Goal: Information Seeking & Learning: Find contact information

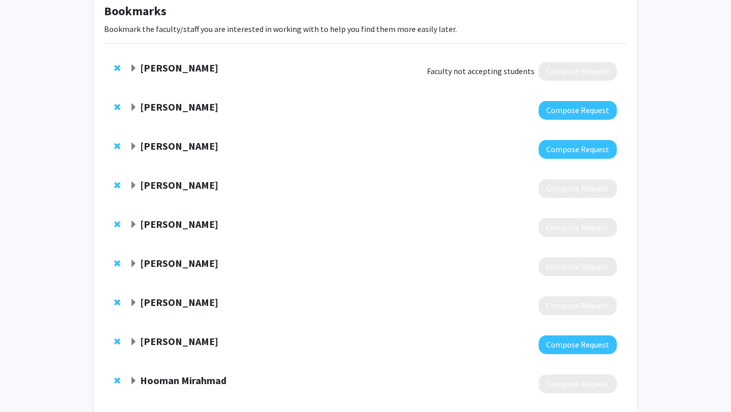
scroll to position [49, 0]
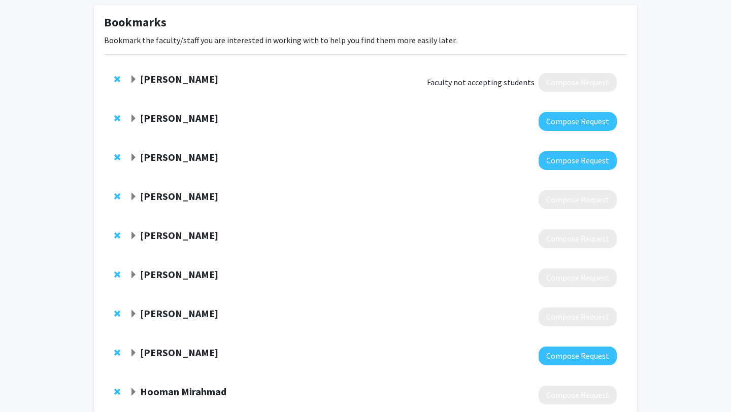
click at [184, 112] on strong "[PERSON_NAME]" at bounding box center [179, 118] width 78 height 13
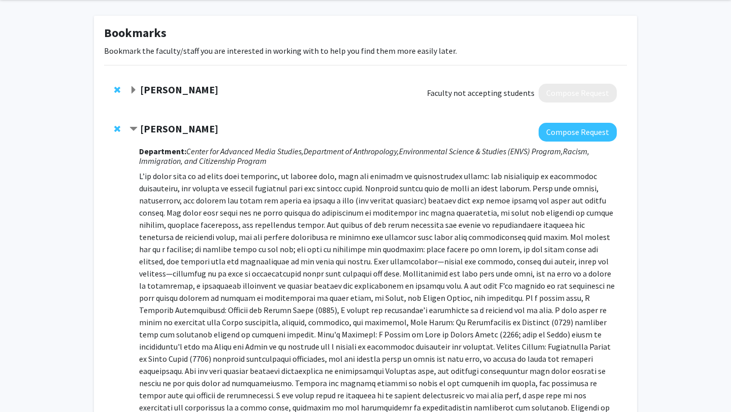
scroll to position [37, 0]
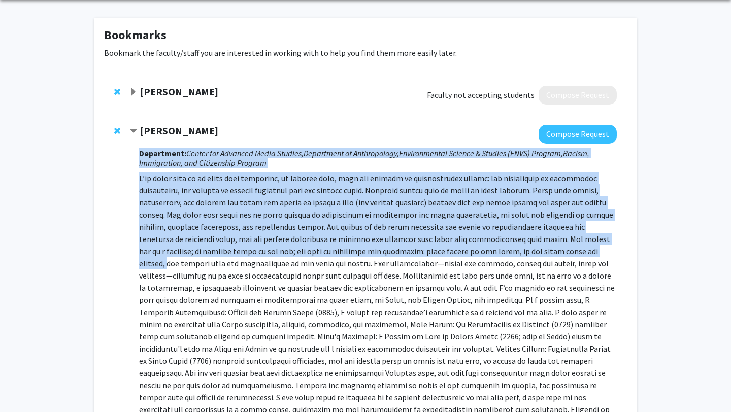
drag, startPoint x: 131, startPoint y: 169, endPoint x: 447, endPoint y: 257, distance: 327.5
click at [457, 261] on div "[PERSON_NAME] Compose Request Department: Center for Advanced Media Studies, De…" at bounding box center [372, 370] width 487 height 490
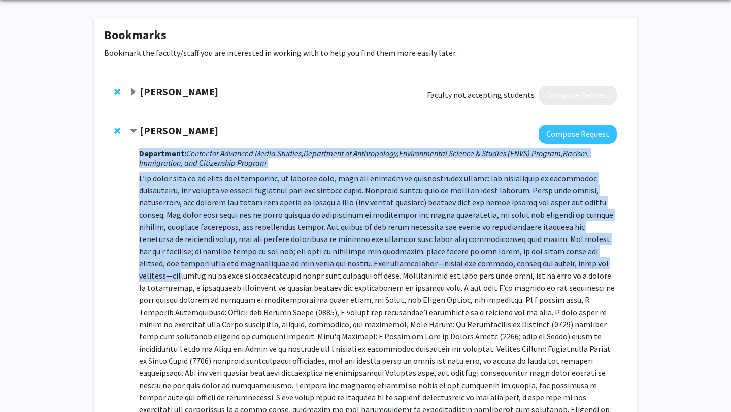
click at [447, 257] on p at bounding box center [377, 367] width 477 height 390
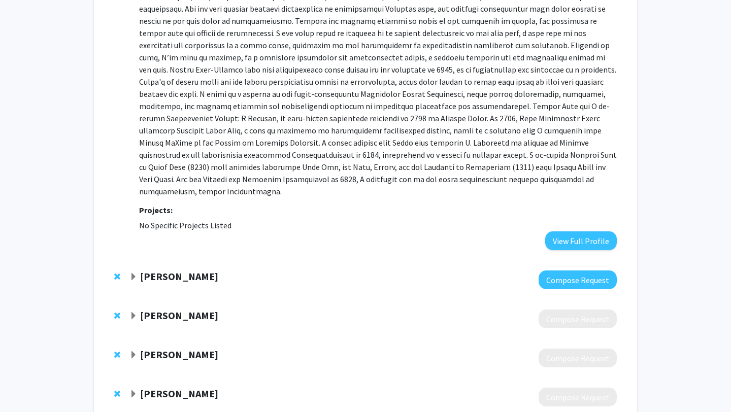
scroll to position [411, 0]
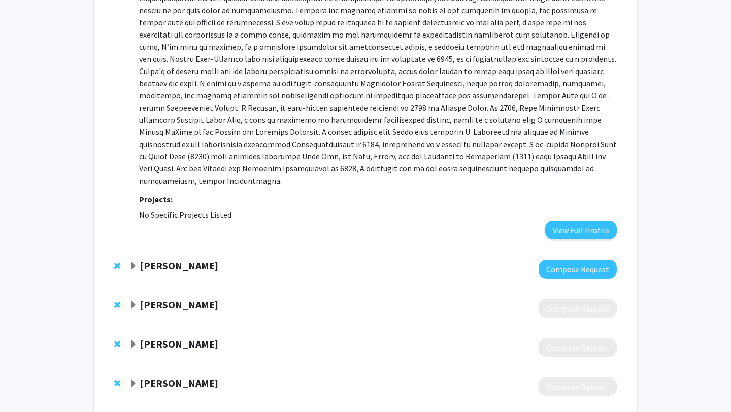
click at [200, 260] on div "[PERSON_NAME]" at bounding box center [238, 266] width 219 height 13
click at [185, 259] on strong "[PERSON_NAME]" at bounding box center [179, 265] width 78 height 13
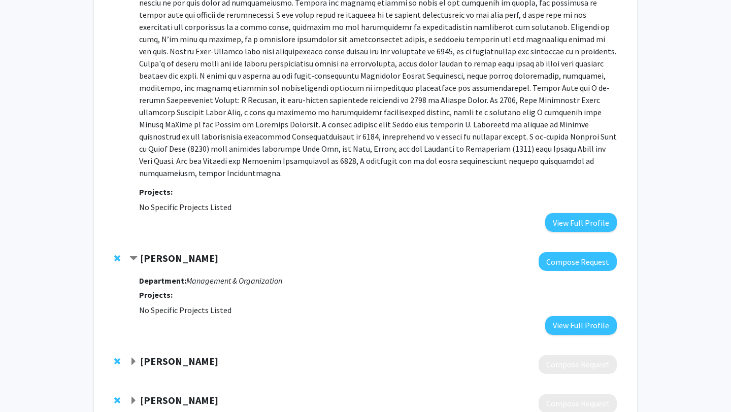
scroll to position [423, 0]
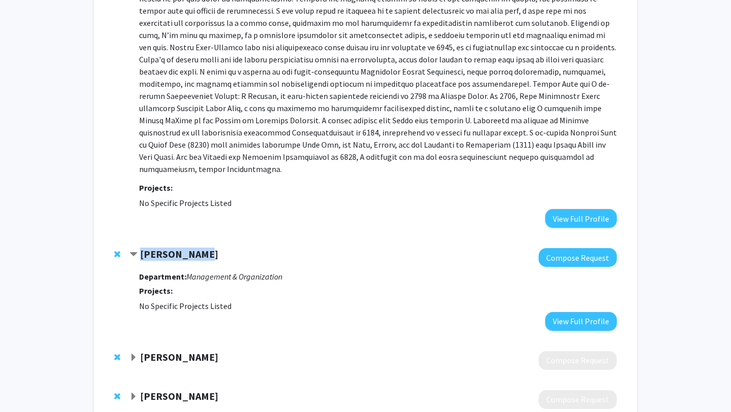
drag, startPoint x: 140, startPoint y: 227, endPoint x: 222, endPoint y: 226, distance: 81.7
click at [222, 248] on div "[PERSON_NAME]" at bounding box center [238, 254] width 219 height 13
copy strong "[PERSON_NAME]"
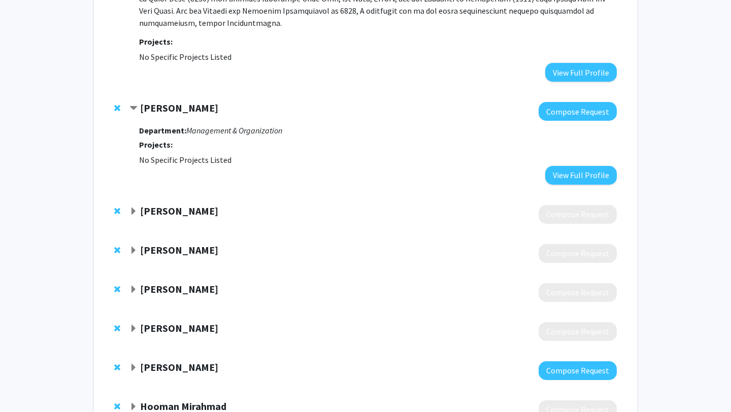
click at [131, 207] on span "Expand Graeme Warren Bookmark" at bounding box center [133, 211] width 8 height 8
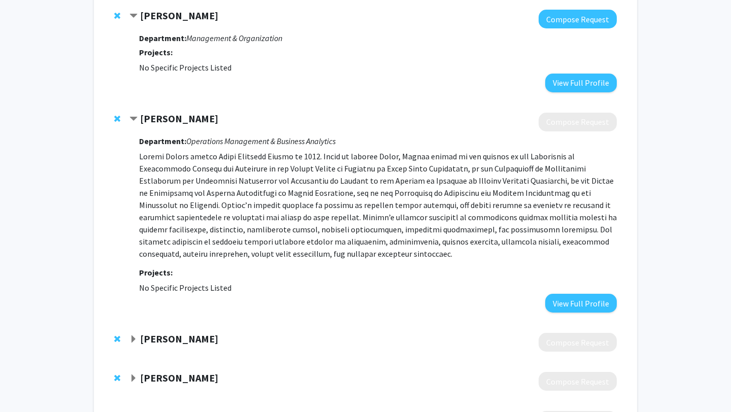
scroll to position [664, 0]
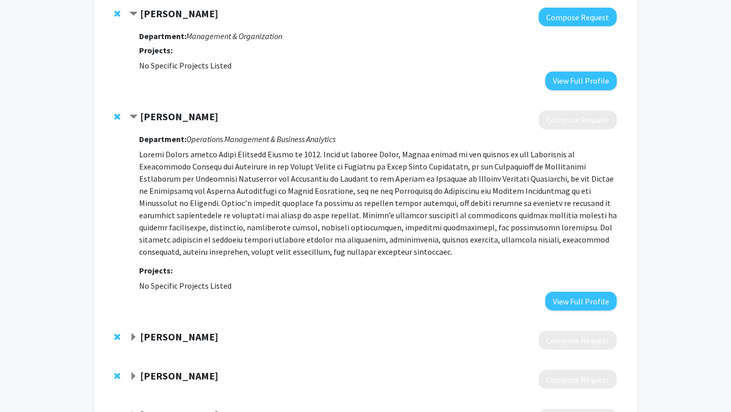
click at [136, 113] on span "Contract Graeme Warren Bookmark" at bounding box center [133, 117] width 8 height 8
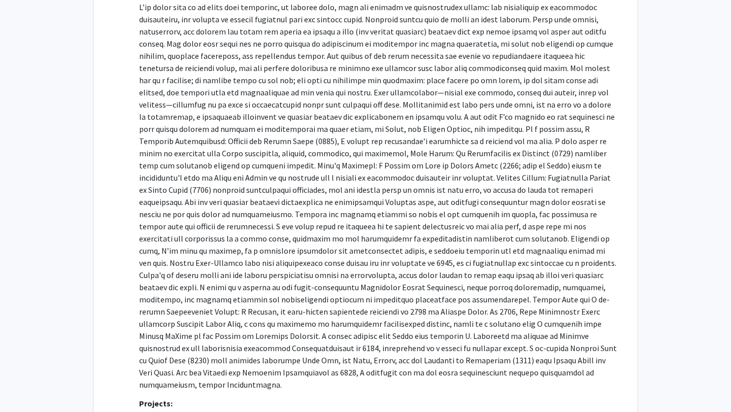
scroll to position [0, 0]
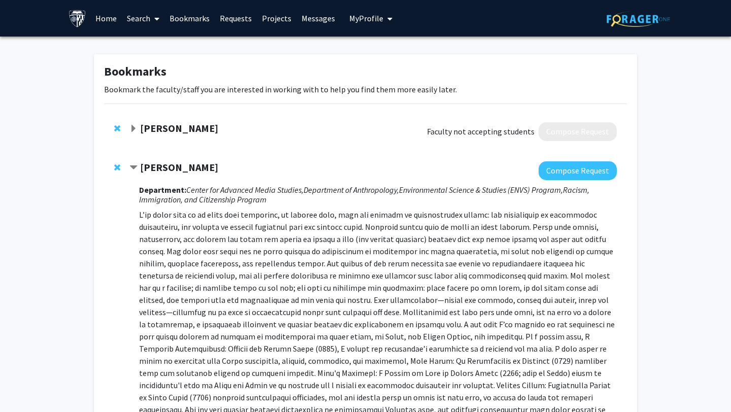
click at [117, 128] on span "Remove Colleen Stuart from bookmarks" at bounding box center [117, 128] width 6 height 8
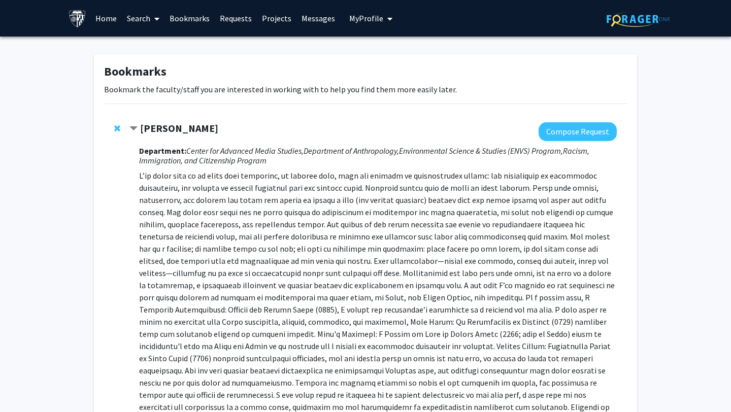
click at [118, 130] on span "Remove Anand Pandian from bookmarks" at bounding box center [117, 128] width 6 height 8
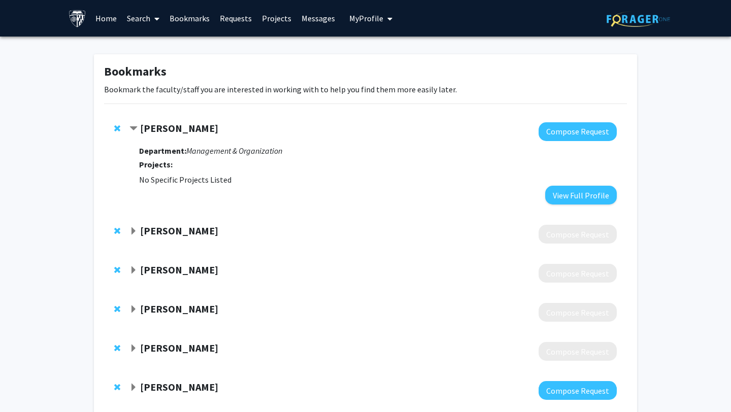
click at [137, 128] on span "Contract Walaa Garoot Bookmark" at bounding box center [133, 129] width 8 height 8
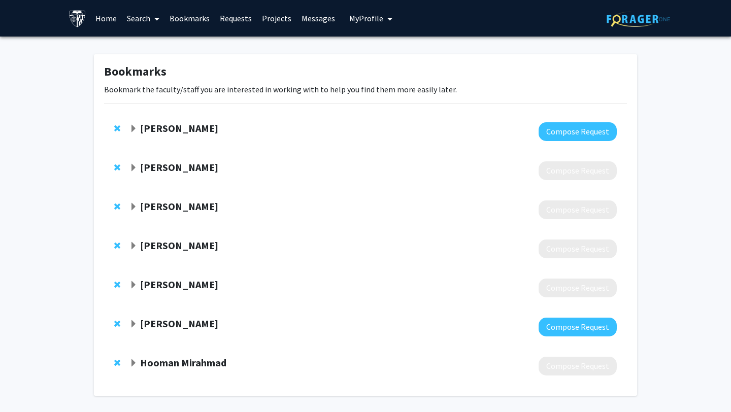
click at [136, 128] on span "Expand Walaa Garoot Bookmark" at bounding box center [133, 129] width 8 height 8
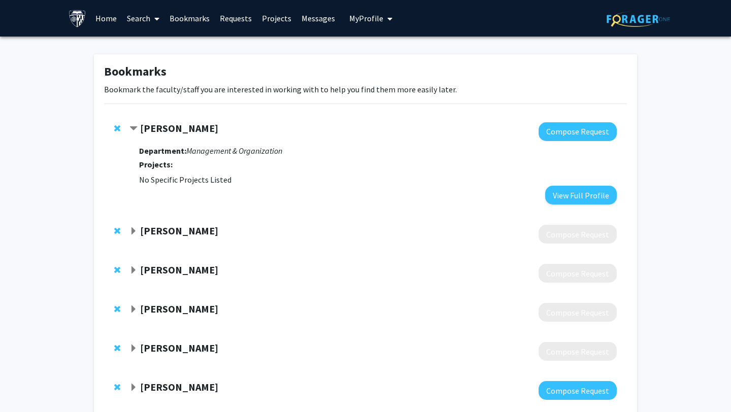
click at [136, 129] on span "Contract Walaa Garoot Bookmark" at bounding box center [133, 129] width 8 height 8
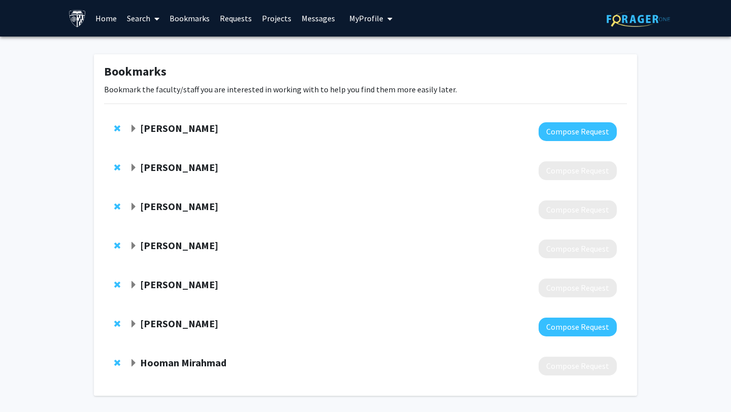
click at [134, 129] on span "Expand Walaa Garoot Bookmark" at bounding box center [133, 129] width 8 height 8
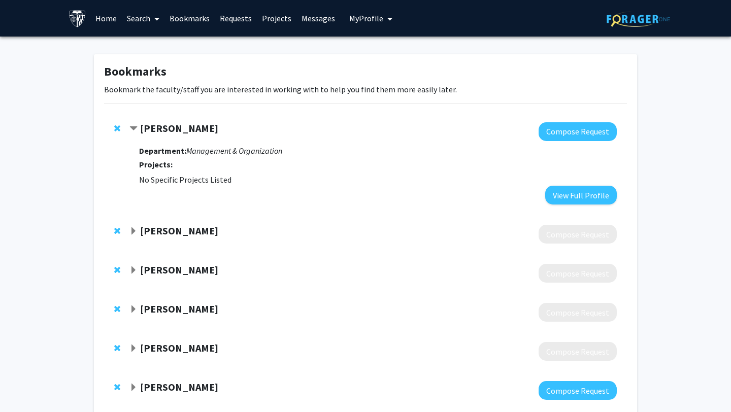
click at [133, 131] on span "Contract Walaa Garoot Bookmark" at bounding box center [133, 129] width 8 height 8
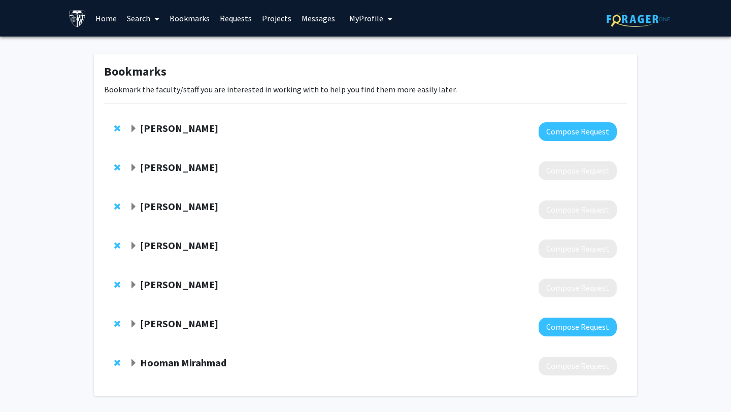
click at [135, 125] on span "Expand Walaa Garoot Bookmark" at bounding box center [133, 129] width 8 height 8
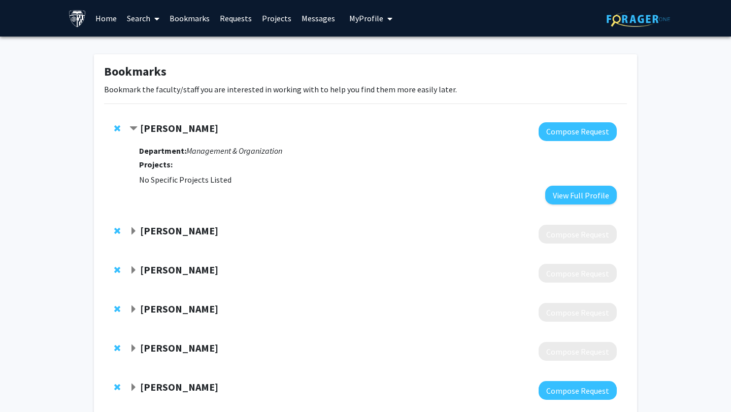
click at [163, 235] on strong "[PERSON_NAME]" at bounding box center [179, 230] width 78 height 13
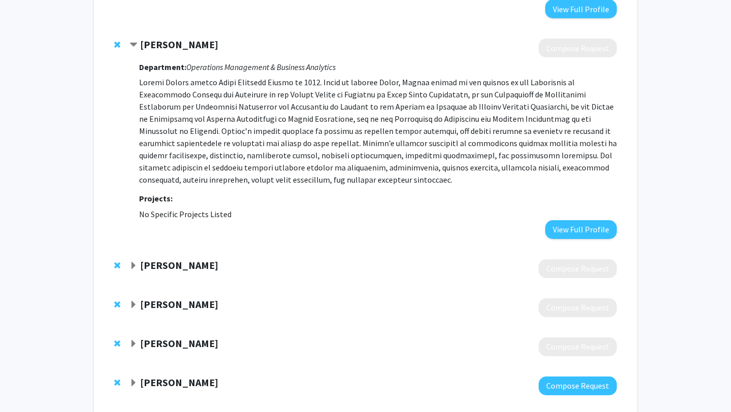
scroll to position [201, 0]
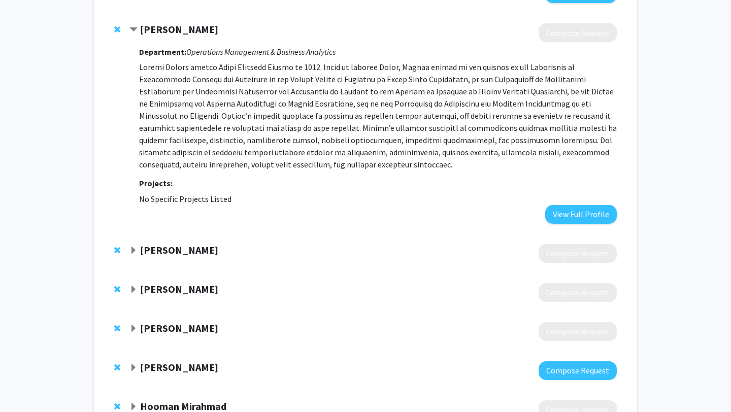
click at [156, 261] on div at bounding box center [372, 253] width 487 height 19
click at [155, 255] on strong "[PERSON_NAME]" at bounding box center [179, 250] width 78 height 13
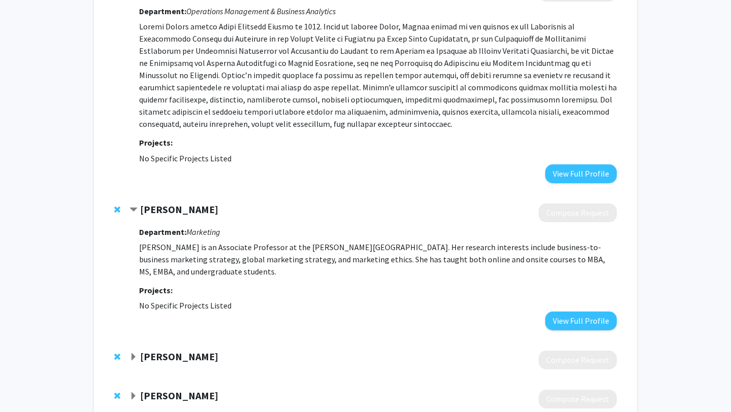
scroll to position [249, 0]
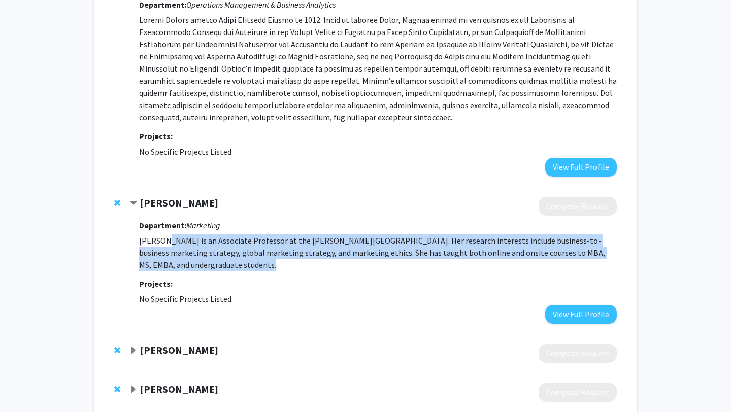
drag, startPoint x: 162, startPoint y: 236, endPoint x: 216, endPoint y: 275, distance: 66.4
click at [218, 275] on div "Department: Marketing [PERSON_NAME] is an Associate Professor at the [PERSON_NA…" at bounding box center [377, 270] width 477 height 108
click at [216, 275] on div "Department: Marketing [PERSON_NAME] is an Associate Professor at the [PERSON_NA…" at bounding box center [377, 270] width 477 height 108
drag, startPoint x: 214, startPoint y: 241, endPoint x: 238, endPoint y: 275, distance: 41.4
click at [239, 275] on div "Department: Marketing [PERSON_NAME] is an Associate Professor at the [PERSON_NA…" at bounding box center [377, 270] width 477 height 108
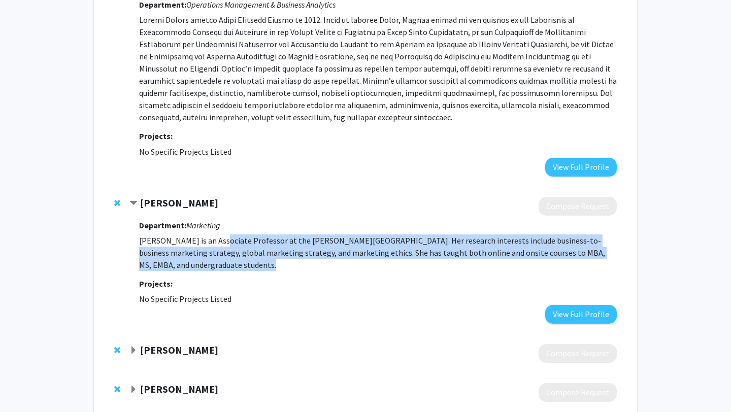
click at [238, 275] on div "Department: Marketing [PERSON_NAME] is an Associate Professor at the [PERSON_NA…" at bounding box center [377, 270] width 477 height 108
drag, startPoint x: 232, startPoint y: 240, endPoint x: 259, endPoint y: 276, distance: 44.9
click at [260, 276] on div "Department: Marketing [PERSON_NAME] is an Associate Professor at the [PERSON_NA…" at bounding box center [377, 270] width 477 height 108
click at [259, 276] on div "Department: Marketing [PERSON_NAME] is an Associate Professor at the [PERSON_NA…" at bounding box center [377, 270] width 477 height 108
drag, startPoint x: 250, startPoint y: 244, endPoint x: 281, endPoint y: 288, distance: 53.6
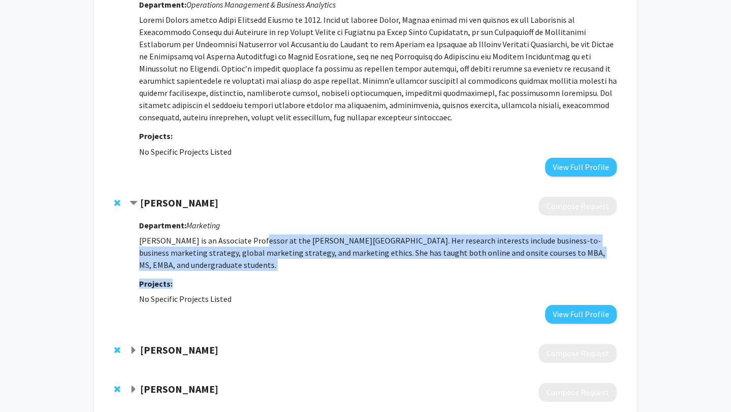
click at [281, 288] on div "Department: Marketing [PERSON_NAME] is an Associate Professor at the [PERSON_NA…" at bounding box center [377, 270] width 477 height 108
click at [281, 288] on h3 "Projects:" at bounding box center [377, 284] width 477 height 10
drag, startPoint x: 286, startPoint y: 238, endPoint x: 319, endPoint y: 273, distance: 47.4
click at [319, 273] on div "Department: Marketing [PERSON_NAME] is an Associate Professor at the [PERSON_NA…" at bounding box center [377, 270] width 477 height 108
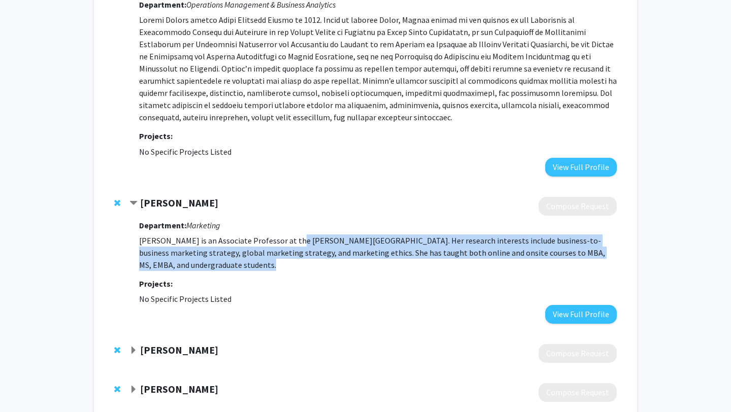
drag, startPoint x: 190, startPoint y: 227, endPoint x: 282, endPoint y: 227, distance: 91.3
click at [282, 227] on h3 "Department: Marketing" at bounding box center [377, 226] width 477 height 10
click at [281, 227] on h3 "Department: Marketing" at bounding box center [377, 226] width 477 height 10
drag, startPoint x: 245, startPoint y: 230, endPoint x: 285, endPoint y: 276, distance: 61.1
click at [285, 276] on div "Department: Marketing [PERSON_NAME] is an Associate Professor at the [PERSON_NA…" at bounding box center [377, 270] width 477 height 108
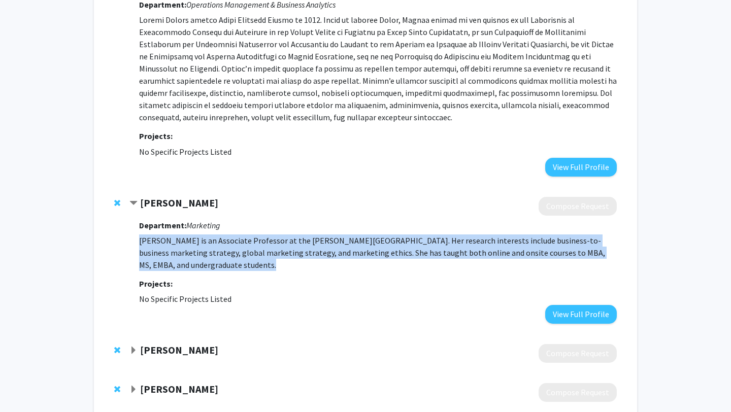
click at [284, 276] on div "Department: Marketing [PERSON_NAME] is an Associate Professor at the [PERSON_NA…" at bounding box center [377, 270] width 477 height 108
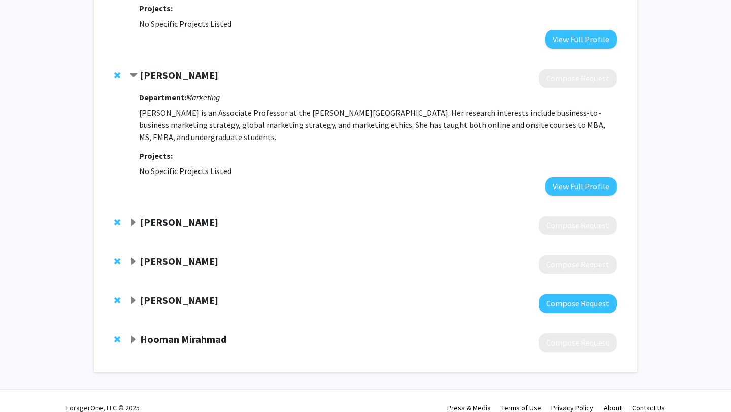
scroll to position [390, 0]
